Goal: Transaction & Acquisition: Purchase product/service

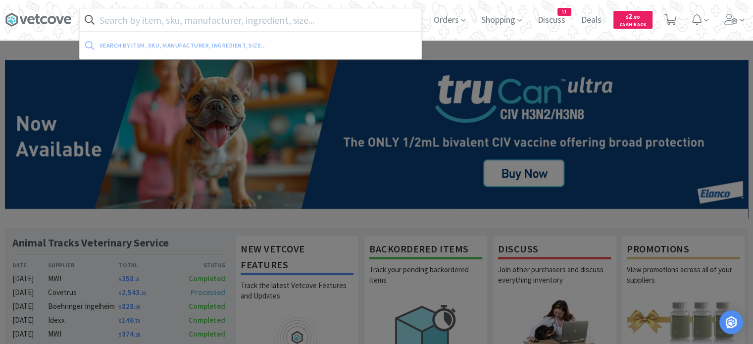
click at [273, 15] on input "text" at bounding box center [251, 19] width 342 height 23
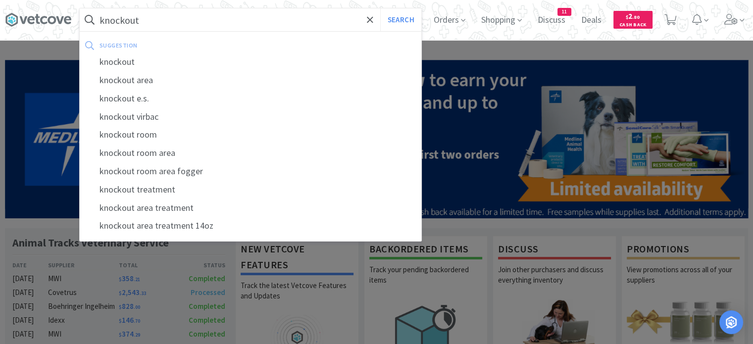
type input "knockout"
click at [380, 8] on button "Search" at bounding box center [400, 19] width 41 height 23
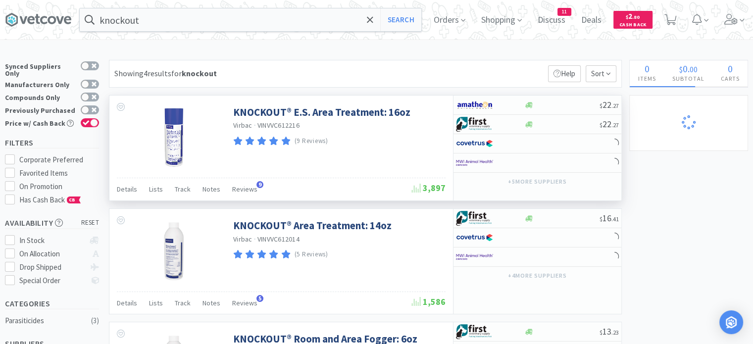
select select "1"
select select "2"
select select "1"
select select "3"
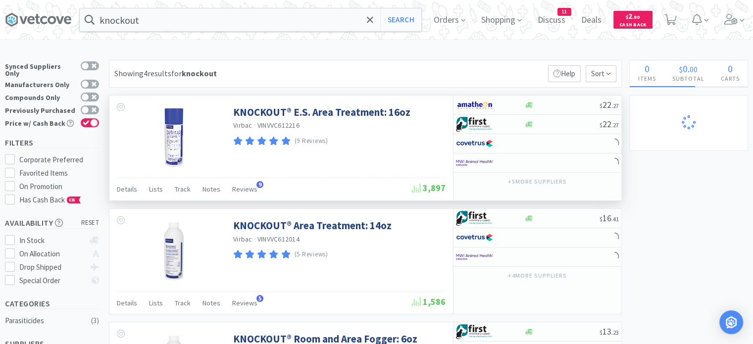
select select "1"
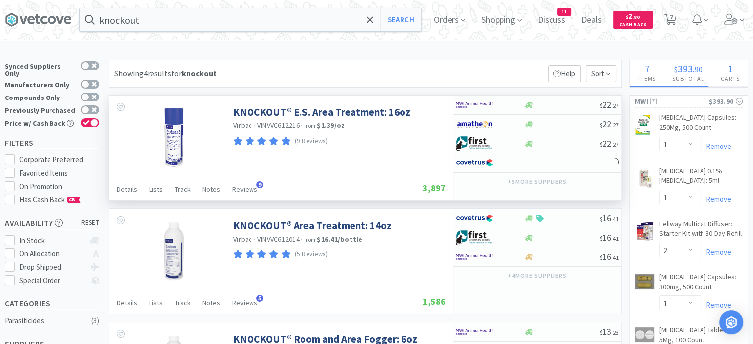
select select "3"
select select "1"
select select "2"
select select "1"
select select "2"
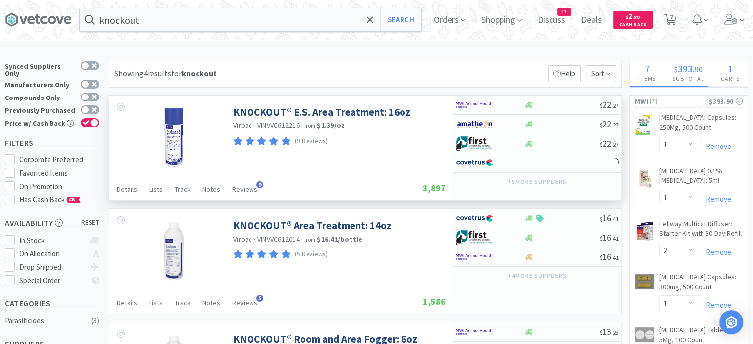
select select "1"
select select "3"
select select "1"
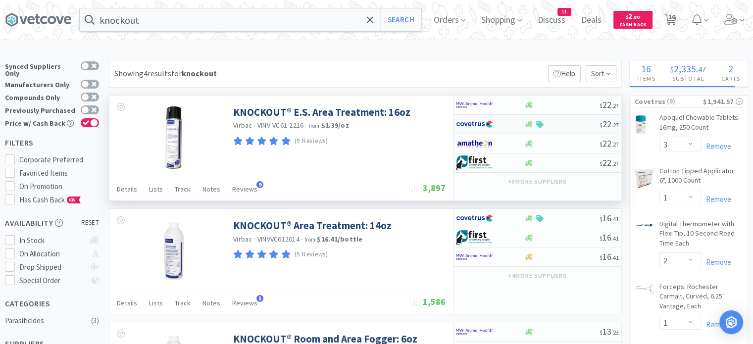
select select "2"
select select "1"
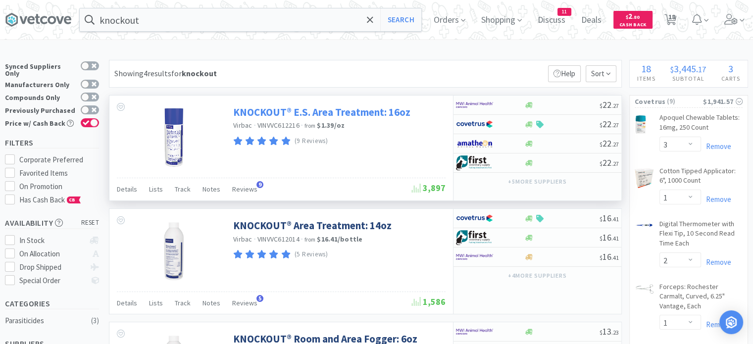
click at [359, 116] on link "KNOCKOUT® E.S. Area Treatment: 16oz" at bounding box center [321, 111] width 177 height 13
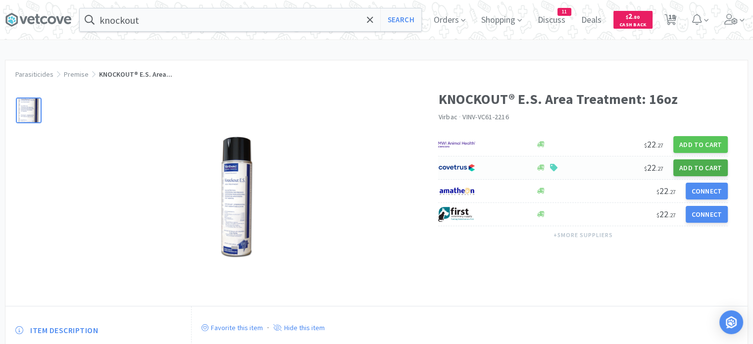
click at [699, 172] on button "Add to Cart" at bounding box center [700, 167] width 54 height 17
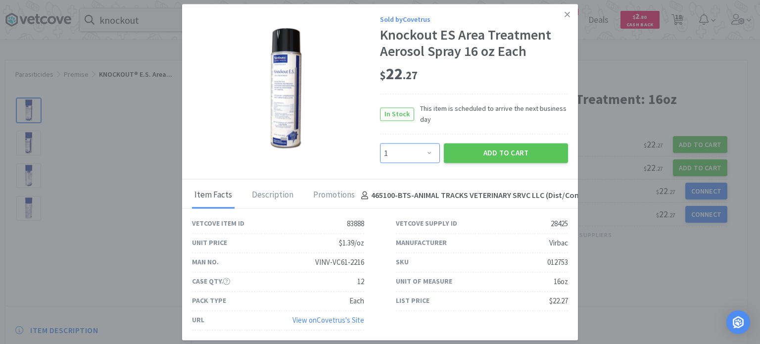
click at [408, 155] on select "Enter Quantity 1 2 3 4 5 6 7 8 9 10 11 12 13 14 15 16 17 18 19 20 Enter Quantity" at bounding box center [410, 154] width 60 height 20
select select "2"
click at [380, 144] on select "Enter Quantity 1 2 3 4 5 6 7 8 9 10 11 12 13 14 15 16 17 18 19 20 Enter Quantity" at bounding box center [410, 154] width 60 height 20
click at [472, 159] on button "Add to Cart" at bounding box center [506, 154] width 124 height 20
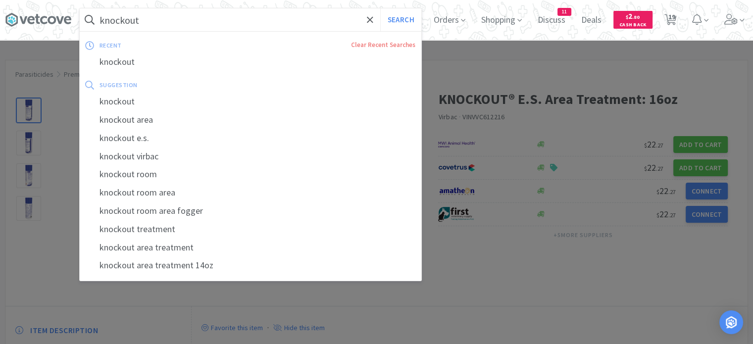
click at [192, 20] on input "knockout" at bounding box center [251, 19] width 342 height 23
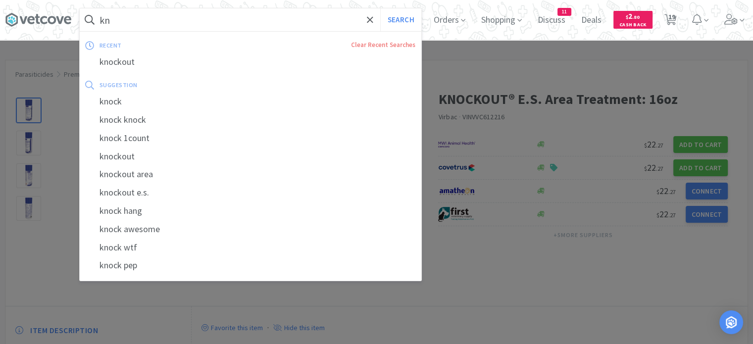
type input "k"
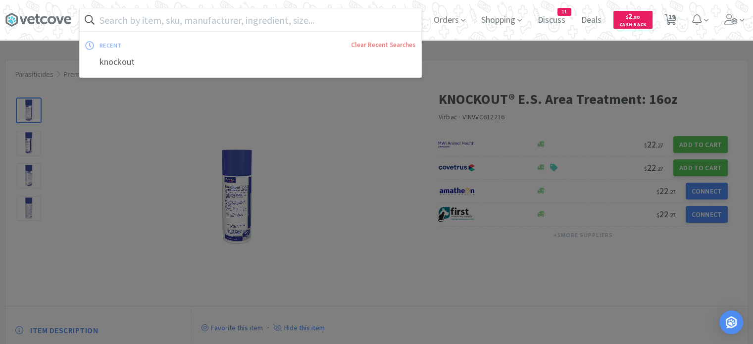
type input "g"
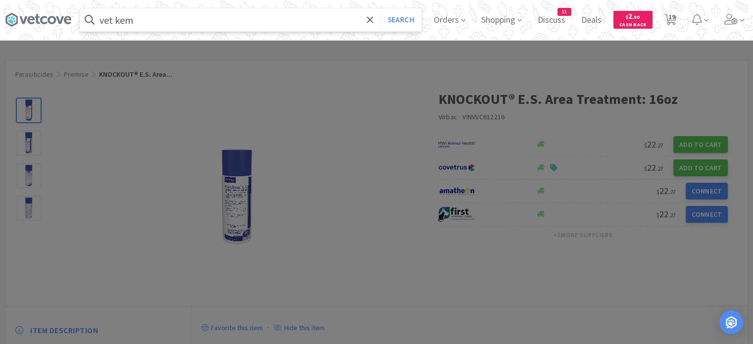
type input "vet kem"
click at [380, 8] on button "Search" at bounding box center [400, 19] width 41 height 23
select select "3"
select select "1"
select select "2"
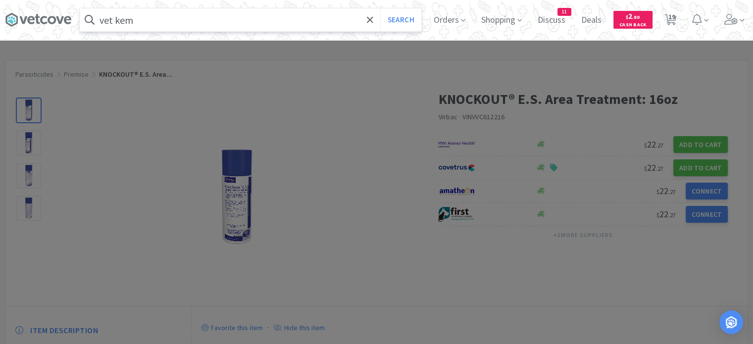
select select "1"
select select "2"
select select "1"
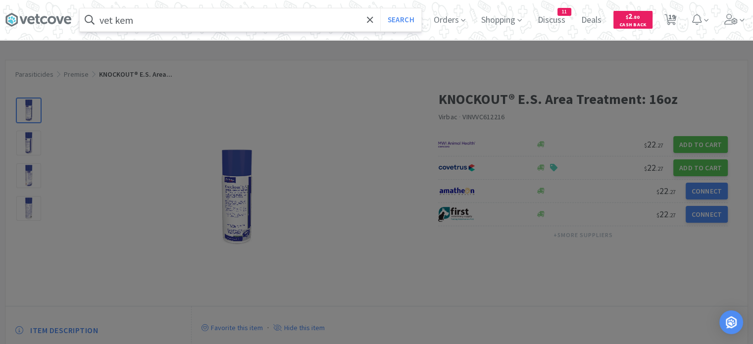
select select "3"
select select "1"
select select "2"
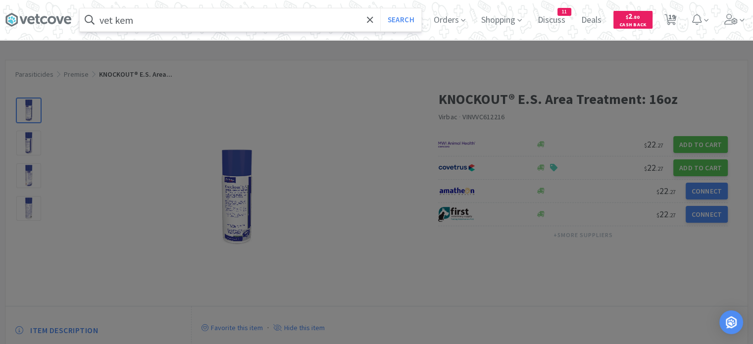
select select "1"
select select "3"
select select "1"
select select "2"
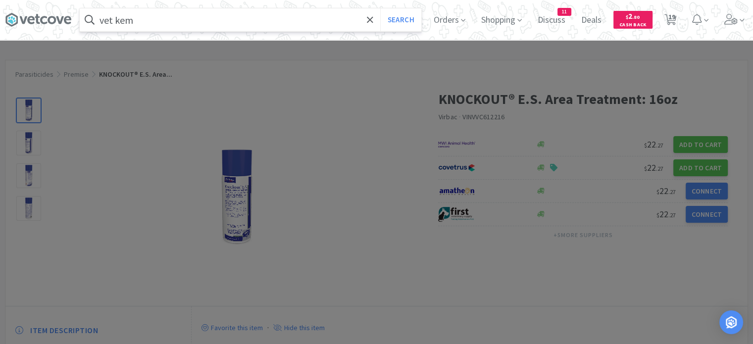
select select "1"
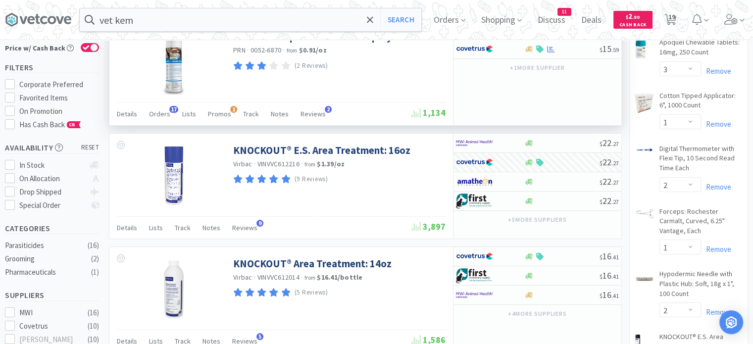
scroll to position [69, 0]
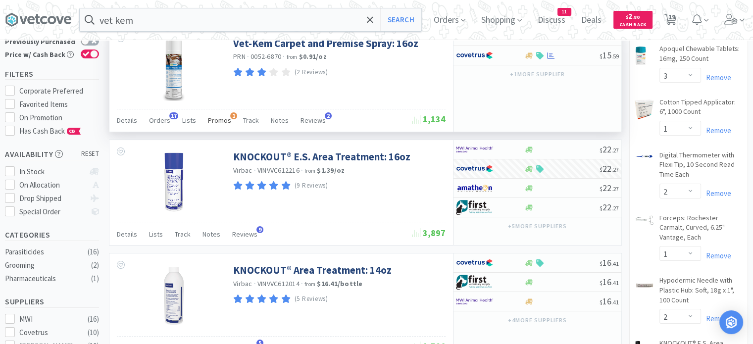
click at [216, 118] on span "Promos" at bounding box center [219, 120] width 23 height 9
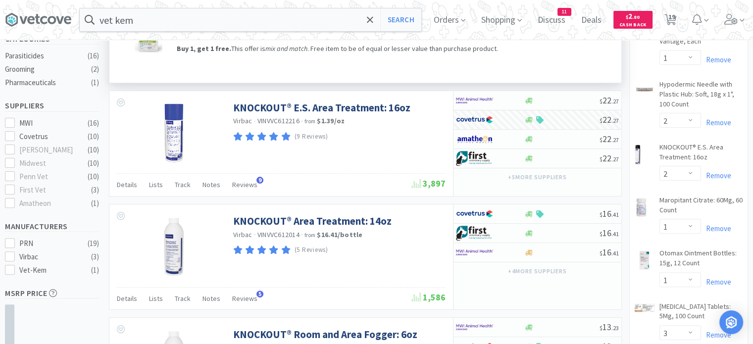
scroll to position [265, 0]
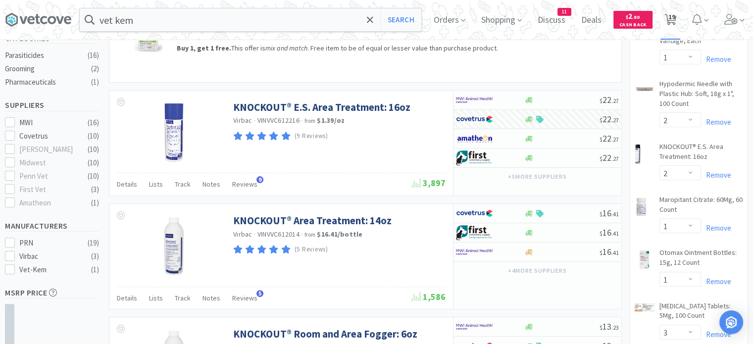
click at [675, 25] on span "19" at bounding box center [671, 17] width 7 height 40
select select "2"
select select "1"
select select "3"
select select "1"
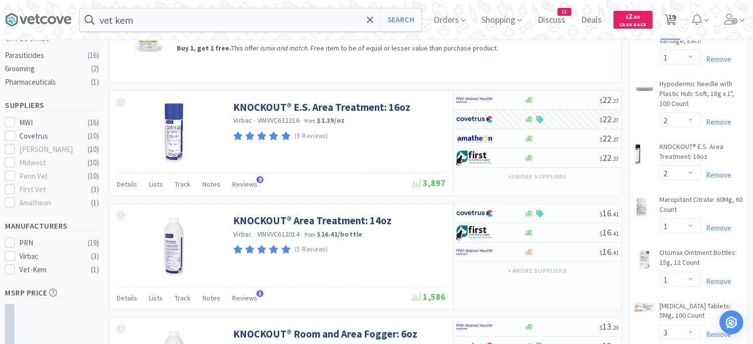
select select "2"
select select "1"
select select "2"
select select "1"
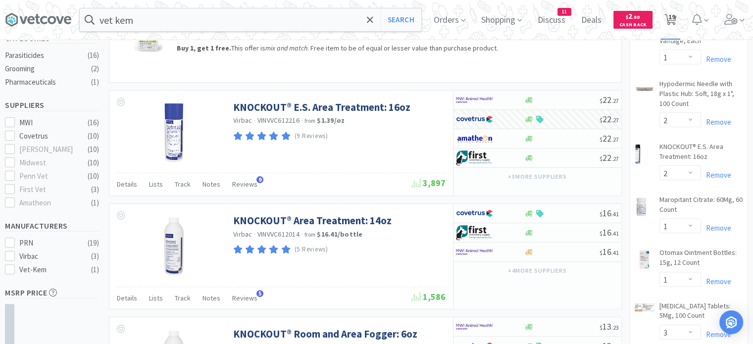
select select "1"
select select "3"
select select "1"
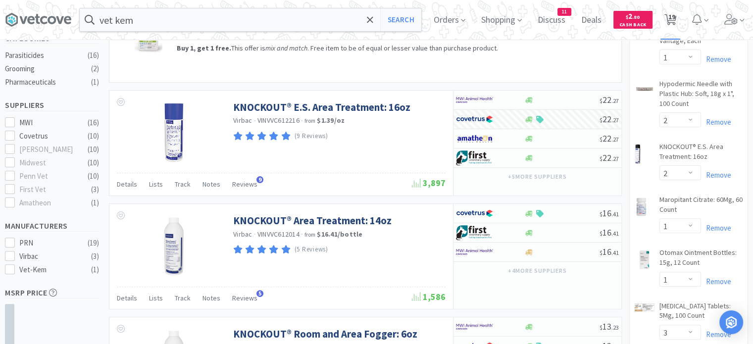
select select "2"
select select "1"
select select "3"
select select "1"
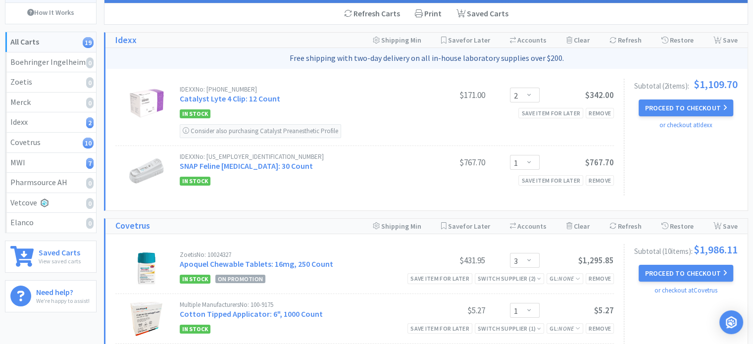
scroll to position [99, 0]
